Goal: Find contact information: Find contact information

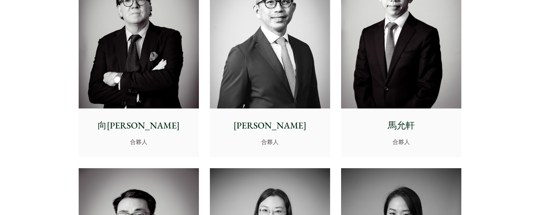
scroll to position [879, 0]
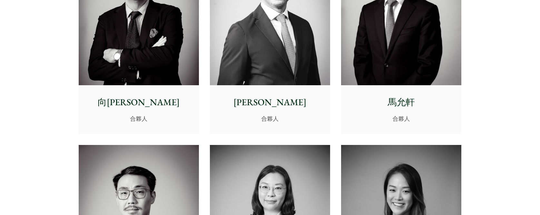
click at [403, 79] on img at bounding box center [401, 10] width 120 height 151
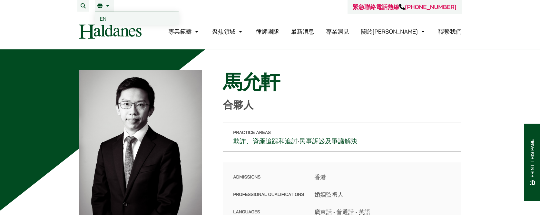
click at [101, 17] on span "EN" at bounding box center [103, 18] width 7 height 6
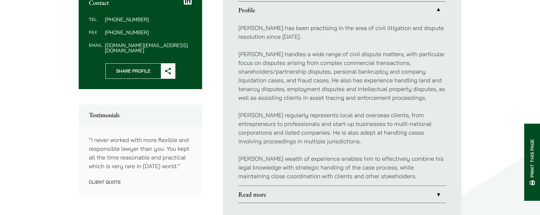
scroll to position [323, 0]
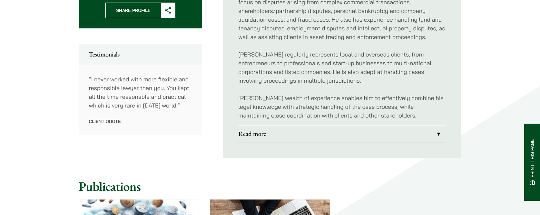
click at [272, 138] on link "Read more" at bounding box center [342, 133] width 208 height 17
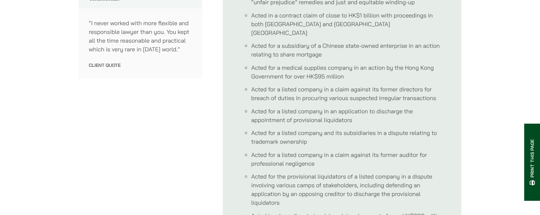
scroll to position [452, 0]
